Goal: Transaction & Acquisition: Purchase product/service

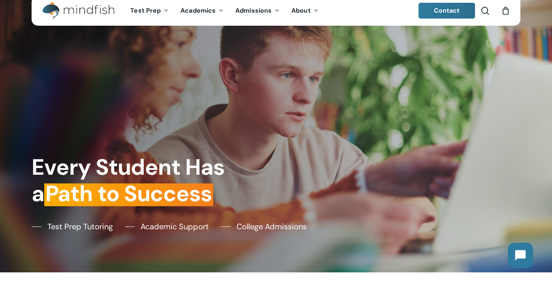
scroll to position [17, 0]
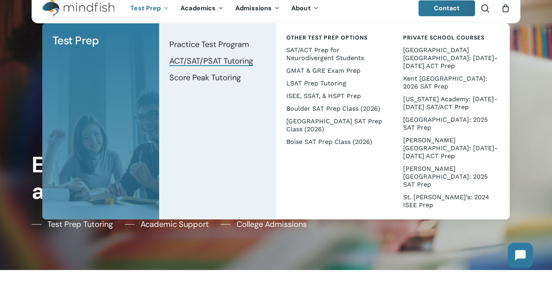
click at [201, 63] on span "ACT/SAT/PSAT Tutoring" at bounding box center [211, 61] width 84 height 10
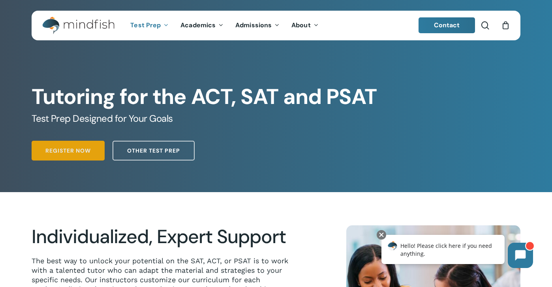
click at [85, 147] on span "Register Now" at bounding box center [67, 151] width 45 height 8
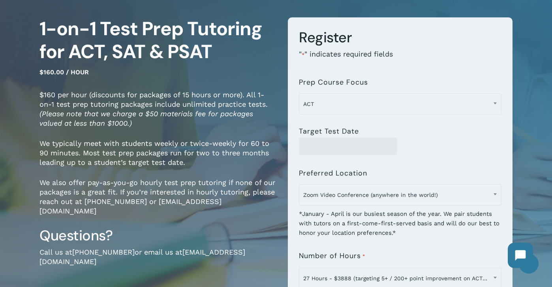
scroll to position [62, 0]
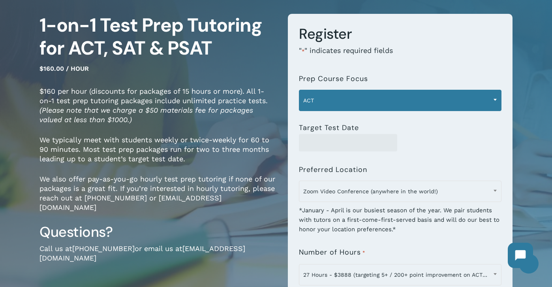
click at [327, 102] on span "ACT" at bounding box center [400, 100] width 202 height 17
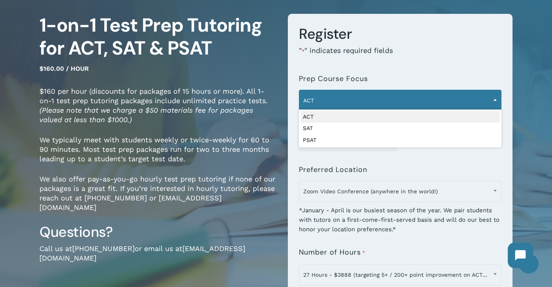
click at [323, 102] on span "ACT" at bounding box center [400, 100] width 202 height 17
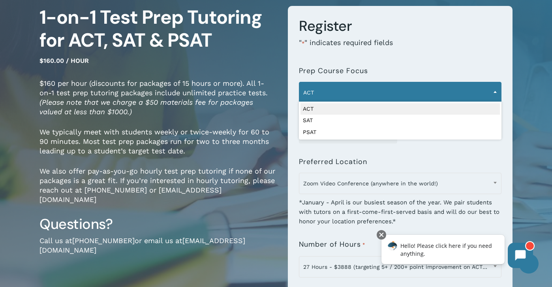
scroll to position [72, 0]
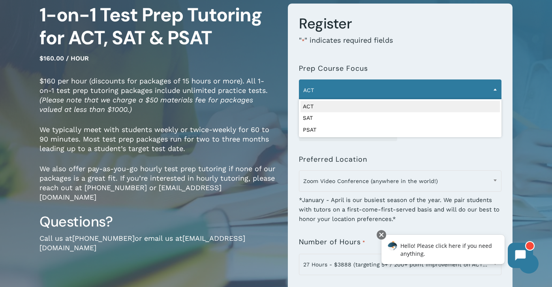
click at [322, 85] on span "ACT" at bounding box center [400, 90] width 202 height 17
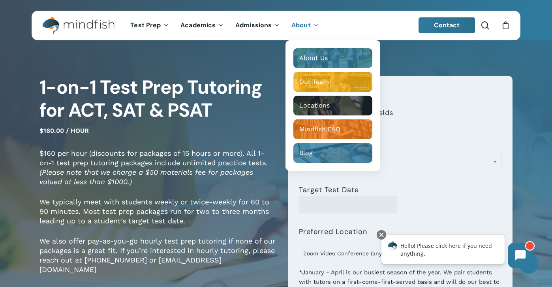
scroll to position [0, 0]
